Goal: Information Seeking & Learning: Check status

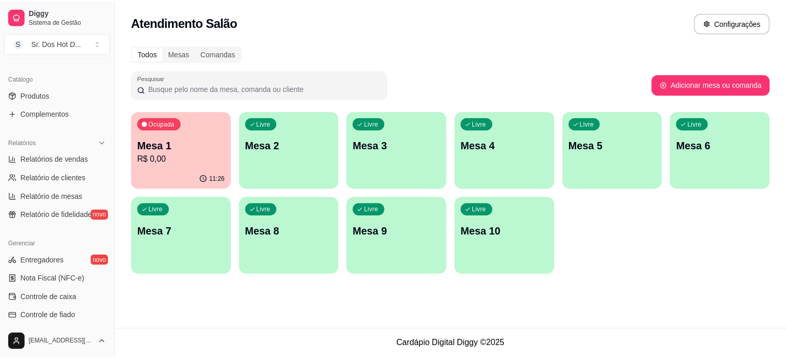
scroll to position [310, 0]
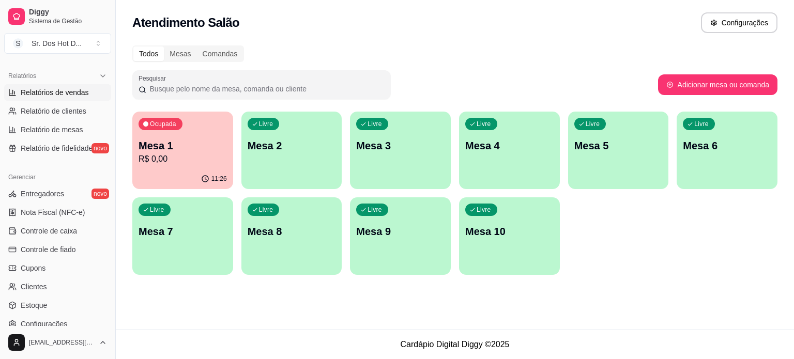
click at [66, 90] on span "Relatórios de vendas" at bounding box center [55, 92] width 68 height 10
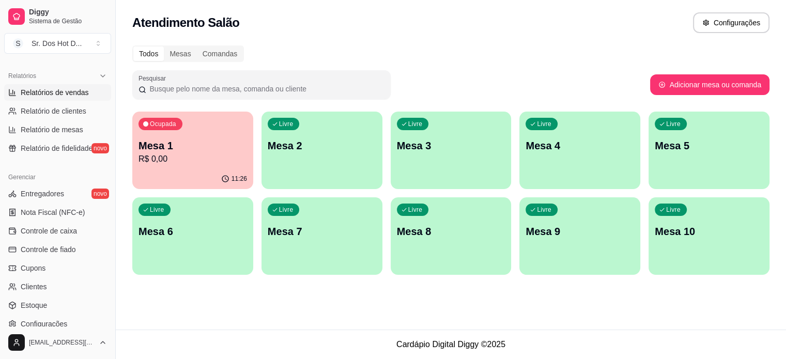
select select "ALL"
select select "0"
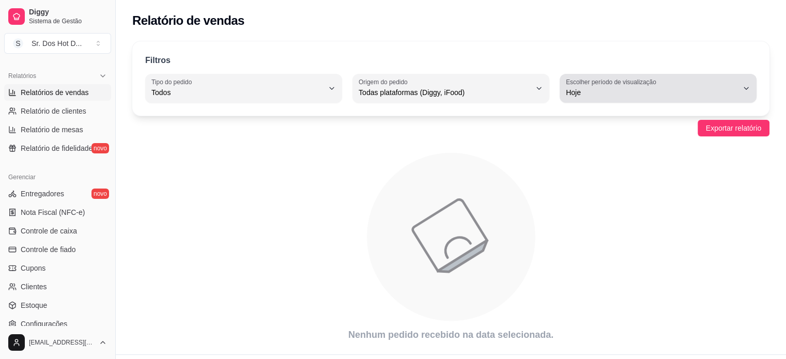
click at [571, 84] on label "Escolher período de visualização" at bounding box center [613, 82] width 94 height 9
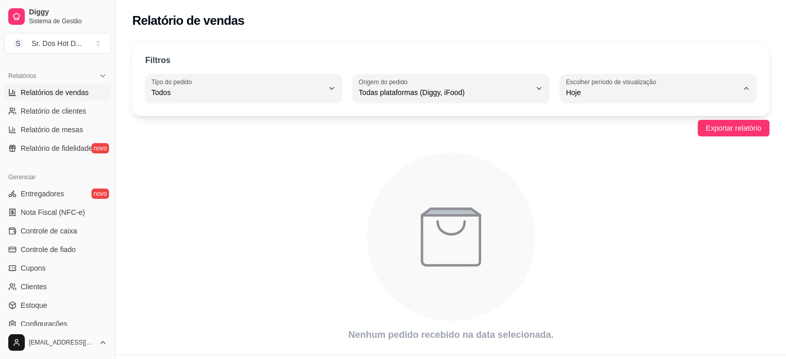
click at [577, 132] on span "Ontem" at bounding box center [653, 134] width 163 height 10
type input "1"
select select "1"
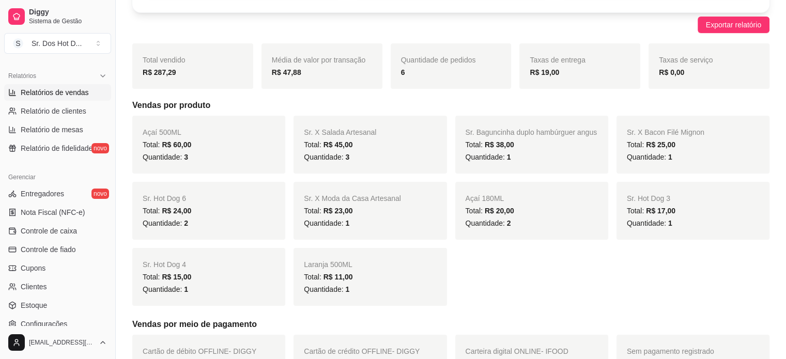
scroll to position [103, 0]
